Goal: Task Accomplishment & Management: Complete application form

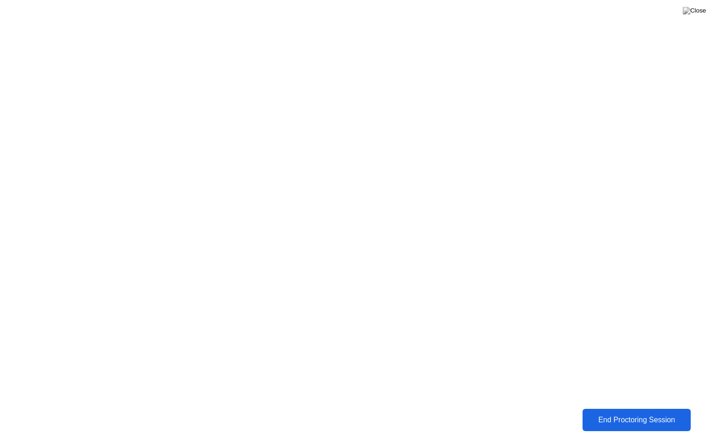
click at [639, 418] on div "End Proctoring Session" at bounding box center [636, 420] width 103 height 8
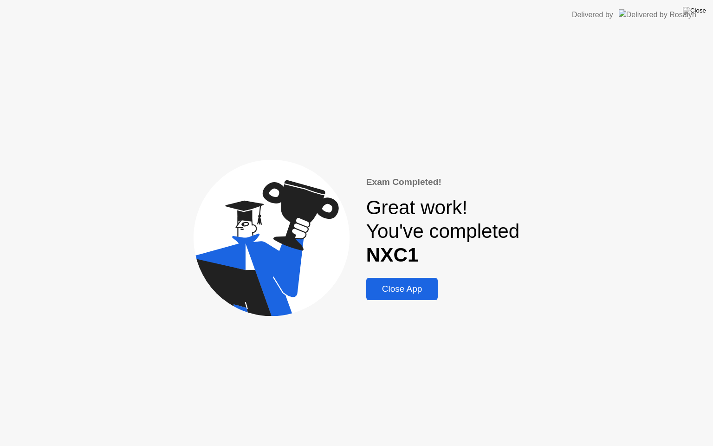
click at [410, 288] on div "Close App" at bounding box center [402, 289] width 66 height 10
